Goal: Task Accomplishment & Management: Use online tool/utility

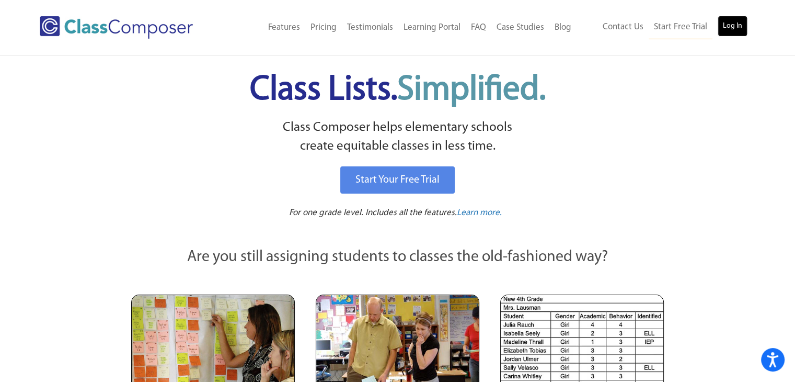
click at [737, 25] on link "Log In" at bounding box center [733, 26] width 30 height 21
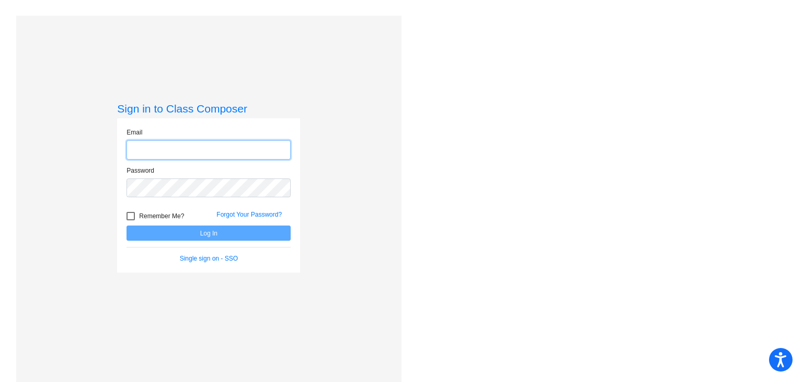
type input "pratzarwin@myvaughncharter.com"
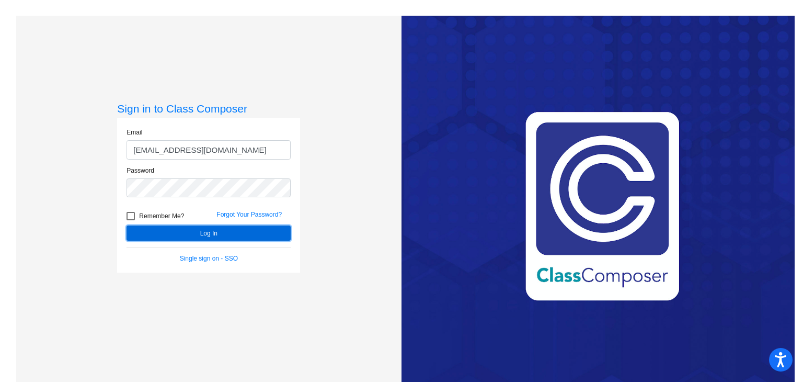
click at [205, 229] on button "Log In" at bounding box center [209, 232] width 164 height 15
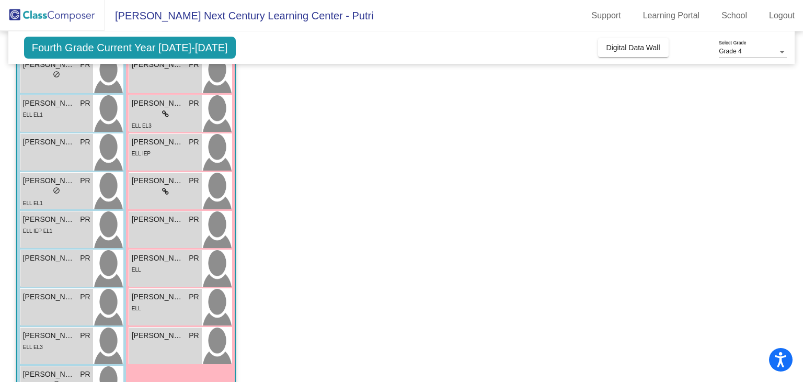
scroll to position [228, 0]
click at [136, 259] on span "Ruth Gonzalez Colmenares" at bounding box center [158, 257] width 52 height 11
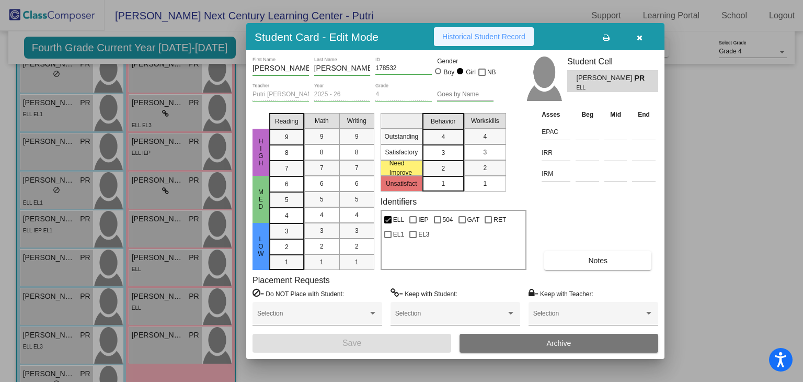
click at [499, 45] on button "Historical Student Record" at bounding box center [484, 36] width 100 height 19
click at [645, 31] on button "button" at bounding box center [639, 36] width 33 height 19
